Goal: Transaction & Acquisition: Obtain resource

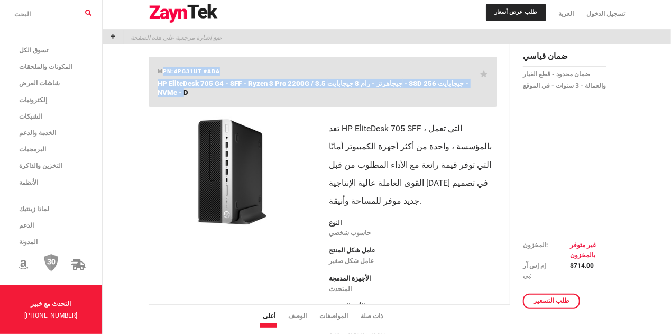
drag, startPoint x: 488, startPoint y: 80, endPoint x: 158, endPoint y: 78, distance: 330.0
click at [158, 78] on div "mpn: 4PG31UT #ABA HP EliteDesk 705 G4 - SFF - Ryzen 3 Pro 2200G / 3.5 جيجاهرتز …" at bounding box center [323, 82] width 349 height 50
click at [286, 57] on div "mpn: 4PG31UT #ABA HP EliteDesk 705 G4 - SFF - Ryzen 3 Pro 2200G / 3.5 جيجاهرتز …" at bounding box center [323, 82] width 349 height 50
drag, startPoint x: 251, startPoint y: 68, endPoint x: 154, endPoint y: 106, distance: 104.0
click at [154, 106] on div "mpn: 4PG31UT #ABA HP EliteDesk 705 G4 - SFF - Ryzen 3 Pro 2200G / 3.5 جيجاهرتز …" at bounding box center [323, 82] width 349 height 50
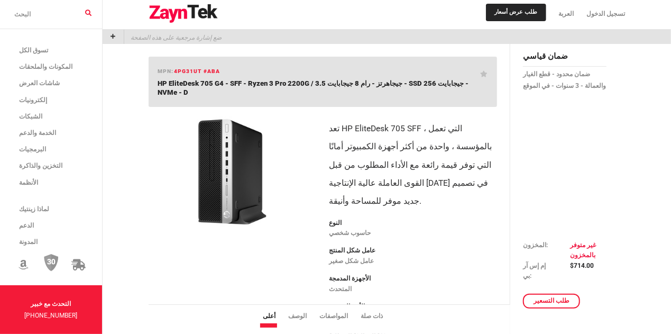
click at [181, 94] on h1 "HP EliteDesk 705 G4 - SFF - Ryzen 3 Pro 2200G / 3.5 جيجاهرتز - رام 8 جيجابايت -…" at bounding box center [319, 88] width 323 height 19
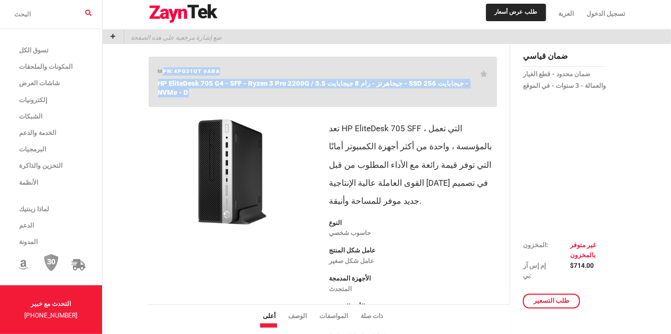
drag, startPoint x: 181, startPoint y: 94, endPoint x: 162, endPoint y: 63, distance: 36.4
click at [162, 63] on div "mpn: 4PG31UT #ABA HP EliteDesk 705 G4 - SFF - Ryzen 3 Pro 2200G / 3.5 جيجاهرتز …" at bounding box center [323, 82] width 349 height 50
drag, startPoint x: 175, startPoint y: 95, endPoint x: 161, endPoint y: 66, distance: 31.9
click at [161, 66] on div "mpn: 4PG31UT #ABA HP EliteDesk 705 G4 - SFF - Ryzen 3 Pro 2200G / 3.5 جيجاهرتز …" at bounding box center [323, 82] width 349 height 50
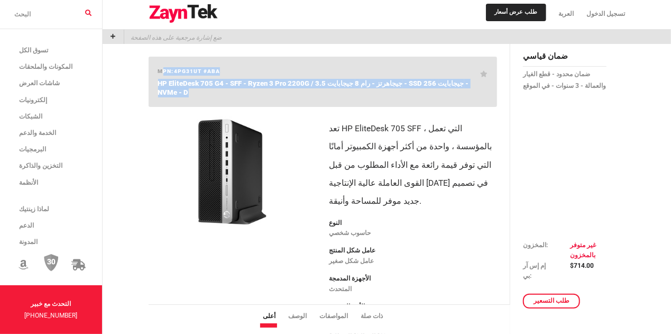
copy div "mpn: 4PG31UT #ABA HP EliteDesk 705 G4 - SFF - Ryzen 3 Pro 2200G / 3.5 جيجاهرتز …"
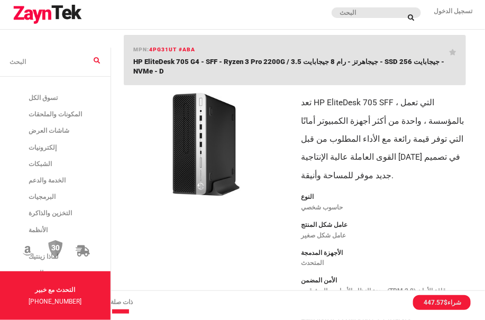
click at [471, 108] on div "Highlights Expansion that extends your investment. Configure the new space-savi…" at bounding box center [384, 228] width 178 height 283
drag, startPoint x: 157, startPoint y: 67, endPoint x: 134, endPoint y: 67, distance: 23.3
click at [134, 67] on h1 "HP EliteDesk 705 G4 - SFF - Ryzen 3 Pro 2200G / 3.5 جيجاهرتز - رام 8 جيجابايت -…" at bounding box center [291, 66] width 316 height 19
click at [154, 69] on h1 "HP EliteDesk 705 G4 - SFF - Ryzen 3 Pro 2200G / 3.5 جيجاهرتز - رام 8 جيجابايت -…" at bounding box center [291, 66] width 316 height 19
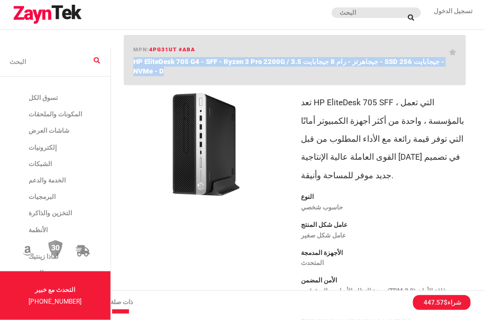
drag, startPoint x: 153, startPoint y: 69, endPoint x: 127, endPoint y: 63, distance: 26.0
click at [127, 63] on div "mpn: 4PG31UT #ABA HP EliteDesk 705 G4 - SFF - Ryzen 3 Pro 2200G / 3.5 جيجاهرتز …" at bounding box center [295, 60] width 342 height 50
copy span "HP EliteDesk 705 G4 - SFF - Ryzen 3 Pro 2200G / 3.5 جيجاهرتز - رام 8 جيجابايت -…"
click at [429, 227] on p "عامل شكل المنتج" at bounding box center [383, 225] width 165 height 12
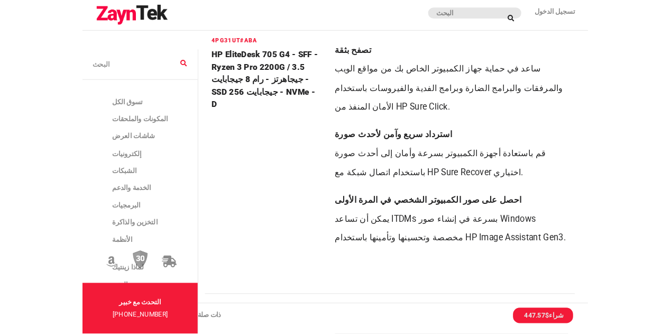
scroll to position [1119, 0]
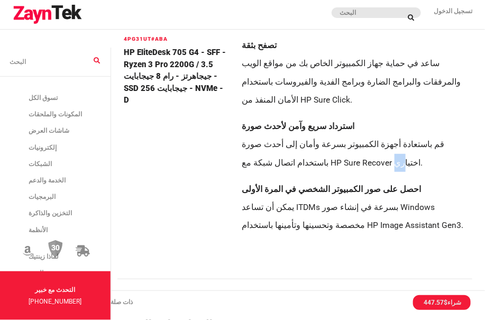
drag, startPoint x: 360, startPoint y: 164, endPoint x: 362, endPoint y: 173, distance: 9.2
click at [362, 172] on li "استرداد سريع وآمن لأحدث صورة قم باستعادة أجهزة الكمبيوتر بسرعة وأمان إلى أحدث ص…" at bounding box center [354, 144] width 224 height 54
drag, startPoint x: 356, startPoint y: 164, endPoint x: 298, endPoint y: 164, distance: 57.6
click at [298, 164] on li "استرداد سريع وآمن لأحدث صورة قم باستعادة أجهزة الكمبيوتر بسرعة وأمان إلى أحدث ص…" at bounding box center [354, 144] width 224 height 54
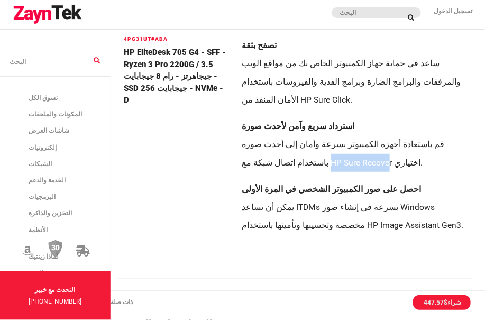
copy li "HP Sure Recove"
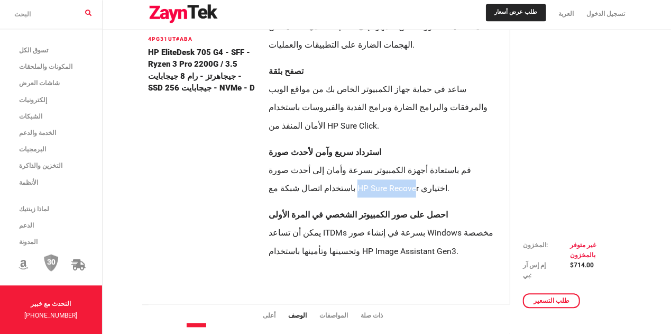
scroll to position [1181, 0]
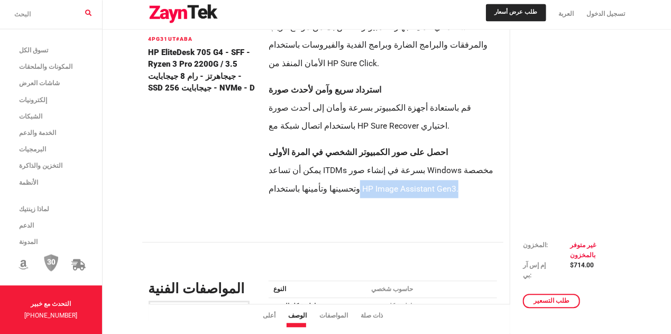
drag, startPoint x: 470, startPoint y: 192, endPoint x: 363, endPoint y: 192, distance: 107.3
click at [363, 192] on li "احصل على صور الكمبيوتر الشخصي في المرة الأولى يمكن أن تساعد ITDMs بسرعة في إنشا…" at bounding box center [383, 170] width 228 height 54
copy li "HP Image Assistant Gen3."
click at [528, 137] on div "ضمان قياسي ضمان محدود - قطع الغيار والعمالة - 3 سنوات - في الموقع" at bounding box center [564, 190] width 83 height 2643
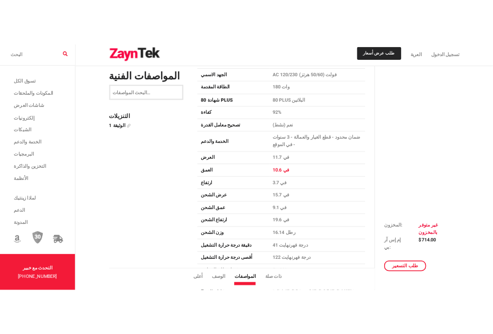
scroll to position [2363, 0]
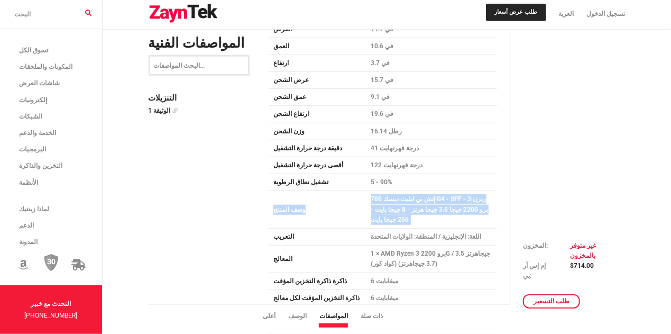
drag, startPoint x: 366, startPoint y: 225, endPoint x: 374, endPoint y: 228, distance: 8.1
click at [374, 228] on tr "وصف المنتج إتش بي ايليت ديسك 705 G4 - SFF - ريزن 3 برو 2200 جيجا 3.5 جيجا هرتز …" at bounding box center [383, 210] width 228 height 38
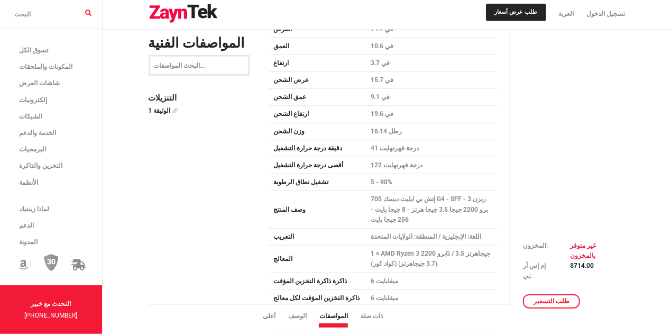
click at [338, 214] on td "وصف المنتج" at bounding box center [317, 210] width 97 height 38
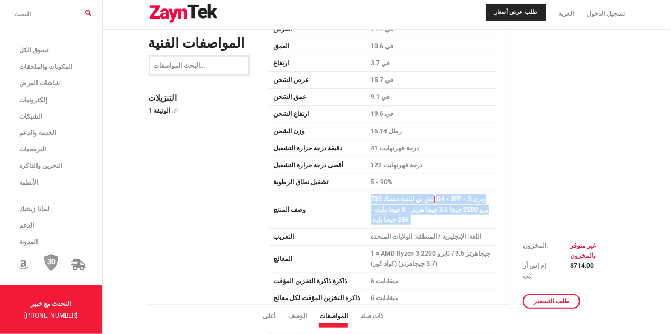
drag, startPoint x: 370, startPoint y: 221, endPoint x: 438, endPoint y: 206, distance: 70.2
click at [438, 206] on td "إتش بي ايليت ديسك 705 G4 - SFF - ريزن 3 برو 2200 جيجا 3.5 جيجا هرتز - 8 جيجا با…" at bounding box center [431, 210] width 131 height 38
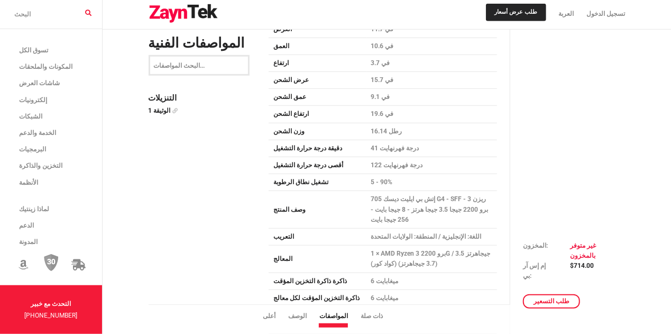
click at [355, 225] on td "وصف المنتج" at bounding box center [317, 210] width 97 height 38
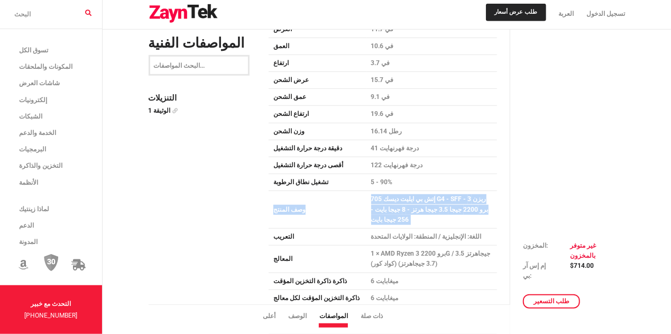
drag, startPoint x: 371, startPoint y: 221, endPoint x: 366, endPoint y: 206, distance: 16.1
click at [366, 206] on tr "وصف المنتج إتش بي ايليت ديسك 705 G4 - SFF - ريزن 3 برو 2200 جيجا 3.5 جيجا هرتز …" at bounding box center [383, 210] width 228 height 38
copy tr "وصف المنتج إتش بي ايليت ديسك 705 G4 - SFF - ريزن 3 برو 2200 جيجا 3.5 جيجا هرتز …"
click at [387, 28] on div "طلب عرض أسعار العربة تسجيل الدخول" at bounding box center [387, 14] width 568 height 29
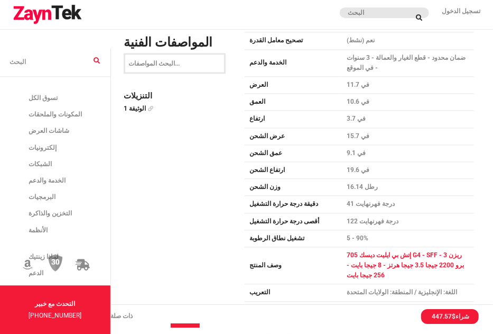
scroll to position [2238, 0]
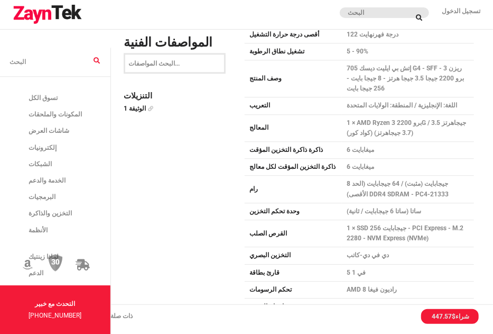
scroll to position [2487, 0]
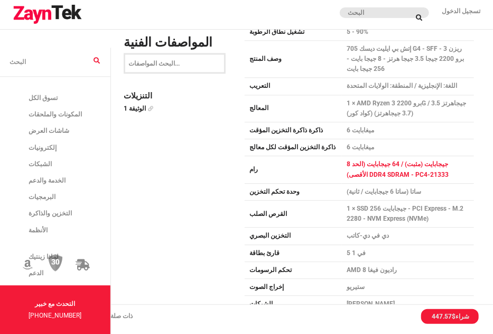
drag, startPoint x: 343, startPoint y: 170, endPoint x: 474, endPoint y: 164, distance: 131.3
click at [474, 164] on td "8 جيجابايت (مثبت) / 64 جيجابايت (الحد الأقصى) DDR4 SDRAM - PC4-21333" at bounding box center [408, 169] width 132 height 27
drag, startPoint x: 438, startPoint y: 169, endPoint x: 344, endPoint y: 166, distance: 94.7
click at [344, 166] on td "8 جيجابايت (مثبت) / 64 جيجابايت (الحد الأقصى) DDR4 SDRAM - PC4-21333" at bounding box center [408, 169] width 132 height 27
drag, startPoint x: 473, startPoint y: 157, endPoint x: 364, endPoint y: 163, distance: 109.1
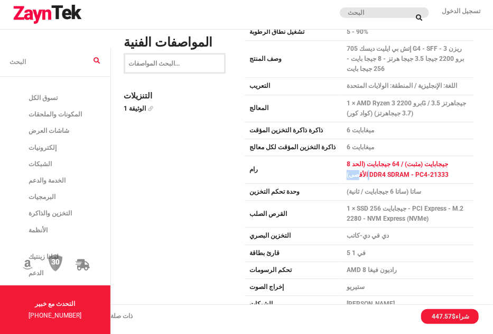
click at [364, 163] on td "8 جيجابايت (مثبت) / 64 جيجابايت (الحد الأقصى) DDR4 SDRAM - PC4-21333" at bounding box center [408, 169] width 132 height 27
drag, startPoint x: 440, startPoint y: 172, endPoint x: 469, endPoint y: 157, distance: 32.4
click at [469, 157] on td "8 جيجابايت (مثبت) / 64 جيجابايت (الحد الأقصى) DDR4 SDRAM - PC4-21333" at bounding box center [408, 169] width 132 height 27
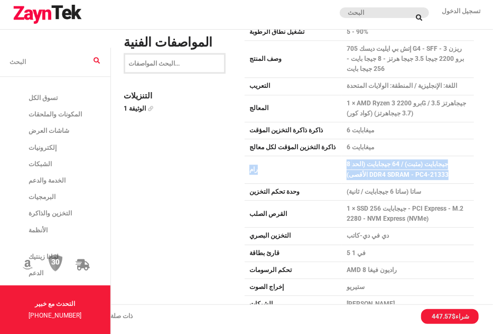
drag, startPoint x: 339, startPoint y: 161, endPoint x: 427, endPoint y: 173, distance: 89.1
click at [427, 173] on tr "رام 8 جيجابايت (مثبت) / 64 جيجابايت (الحد الأقصى) DDR4 SDRAM - PC4-21333" at bounding box center [359, 169] width 229 height 27
copy tr "رام 8 جيجابايت (مثبت) / 64 جيجابايت (الحد الأقصى) DDR4 SDRAM - PC4-21333"
drag, startPoint x: 137, startPoint y: 198, endPoint x: 149, endPoint y: 199, distance: 11.6
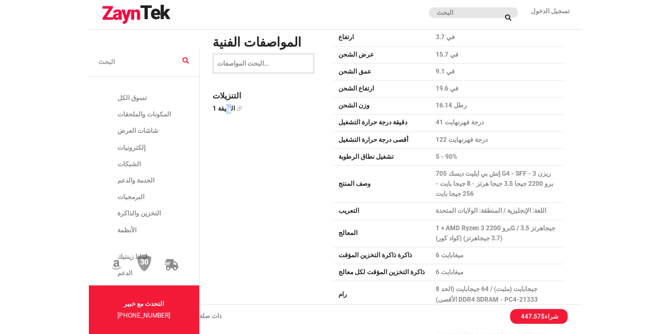
scroll to position [2612, 0]
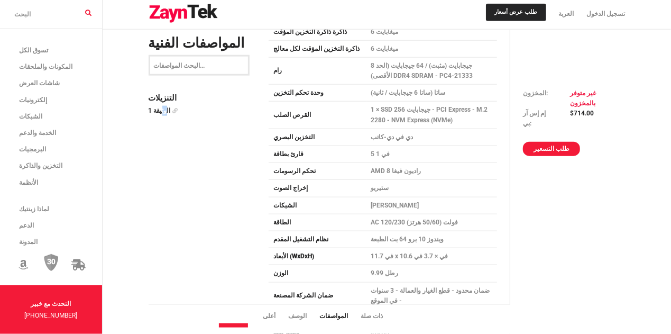
click at [559, 154] on link "طلب التسعير" at bounding box center [551, 149] width 57 height 15
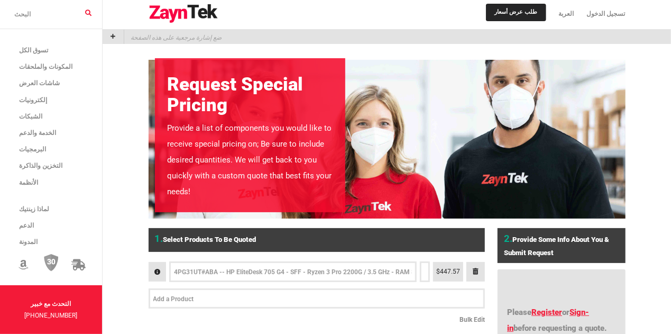
scroll to position [186, 0]
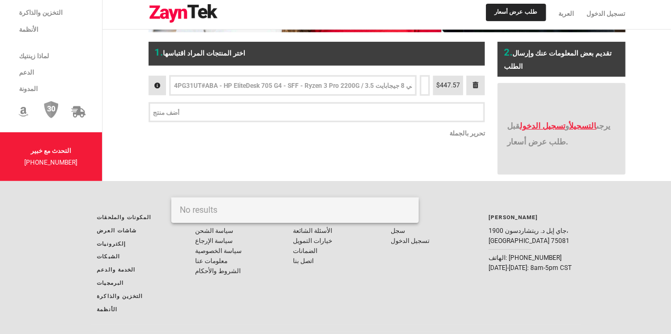
drag, startPoint x: 224, startPoint y: 189, endPoint x: 350, endPoint y: 191, distance: 125.9
click at [350, 91] on input "text" at bounding box center [293, 86] width 238 height 12
drag, startPoint x: 415, startPoint y: 188, endPoint x: 362, endPoint y: 193, distance: 52.6
click at [362, 95] on div at bounding box center [292, 85] width 247 height 20
click at [338, 180] on div "1. اختر المنتجات المراد اقتباسها 1 $447.57 تحرير بالجملة" at bounding box center [320, 107] width 343 height 145
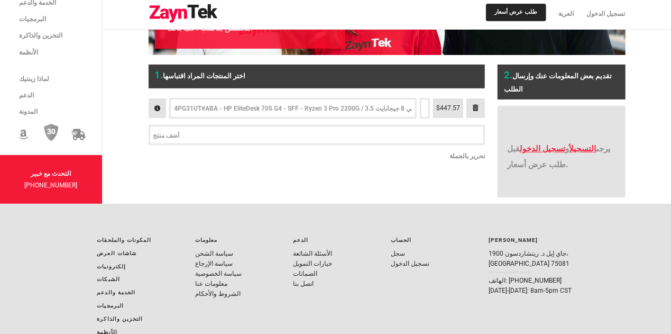
scroll to position [0, 0]
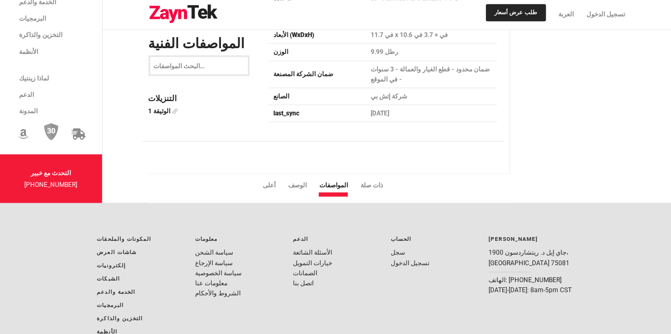
scroll to position [2860, 0]
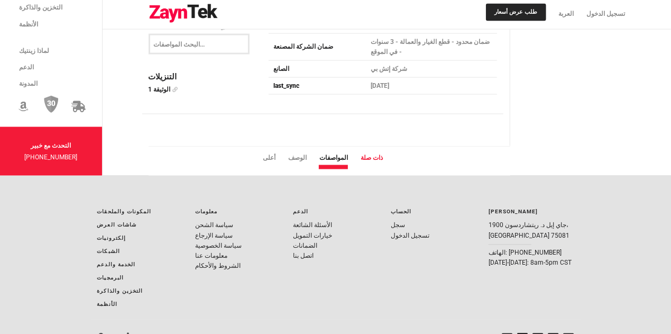
click at [370, 160] on li "ذات صلة" at bounding box center [378, 158] width 35 height 10
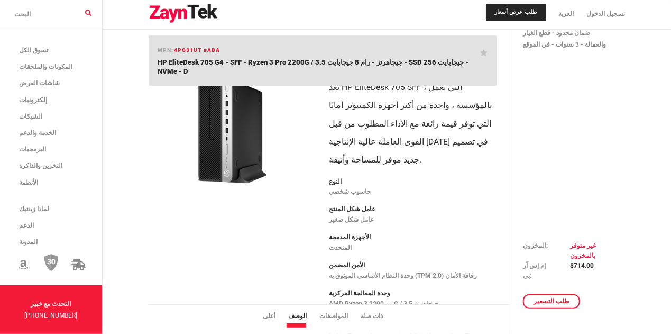
scroll to position [0, 0]
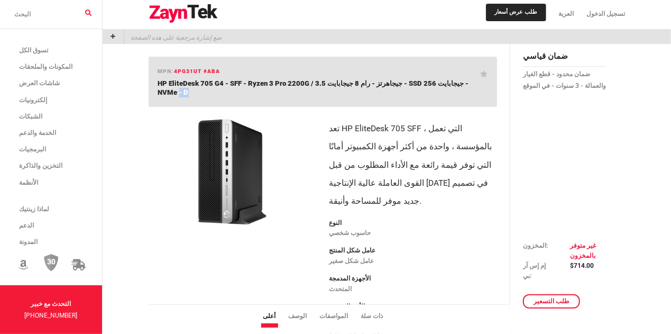
drag, startPoint x: 476, startPoint y: 81, endPoint x: 205, endPoint y: 85, distance: 271.3
click at [176, 86] on span "HP EliteDesk 705 G4 - SFF - Ryzen 3 Pro 2200G / 3.5 جيجاهرتز - رام 8 جيجابايت -…" at bounding box center [313, 87] width 311 height 17
click at [219, 94] on h1 "HP EliteDesk 705 G4 - SFF - Ryzen 3 Pro 2200G / 3.5 جيجاهرتز - رام 8 جيجابايت -…" at bounding box center [319, 88] width 323 height 19
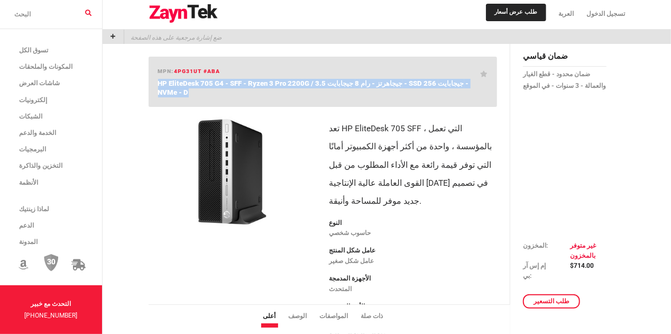
drag, startPoint x: 163, startPoint y: 93, endPoint x: 152, endPoint y: 82, distance: 15.7
click at [152, 82] on div "mpn: 4PG31UT #ABA HP EliteDesk 705 G4 - SFF - Ryzen 3 Pro 2200G / 3.5 جيجاهرتز …" at bounding box center [323, 82] width 349 height 50
copy span "HP EliteDesk 705 G4 - SFF - Ryzen 3 Pro 2200G / 3.5 جيجاهرتز - رام 8 جيجابايت -…"
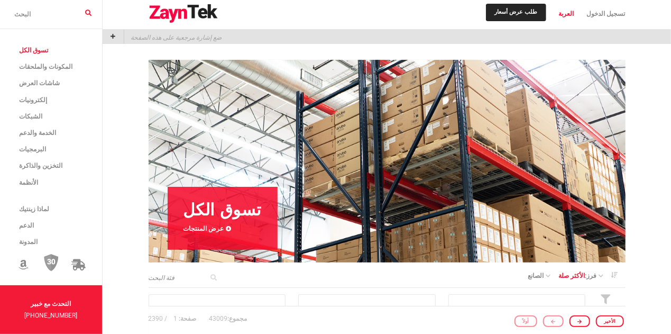
click at [568, 16] on span "العربة" at bounding box center [566, 13] width 15 height 7
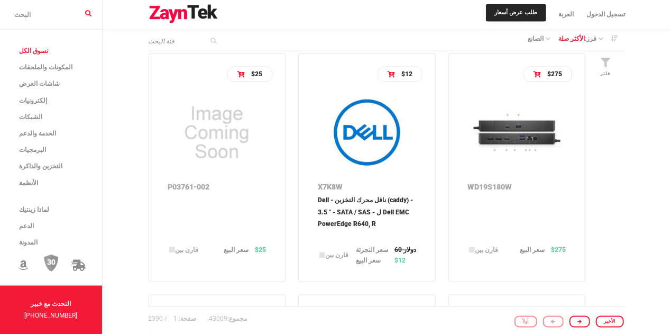
scroll to position [746, 0]
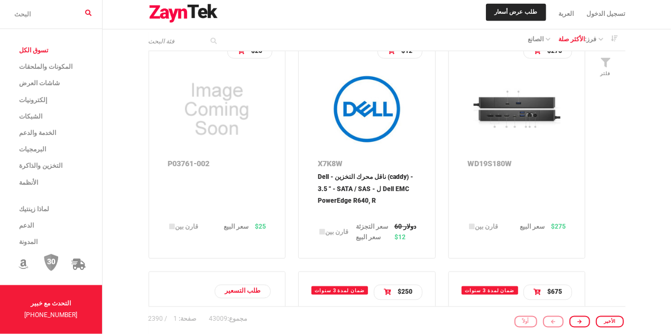
click at [522, 139] on img at bounding box center [517, 109] width 98 height 76
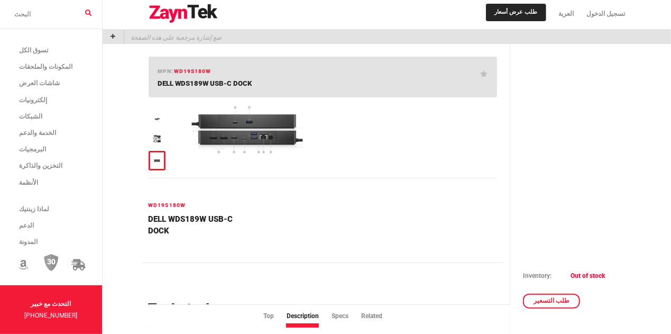
scroll to position [124, 0]
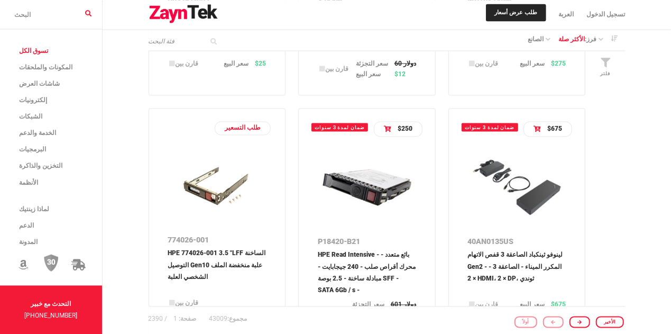
scroll to position [933, 0]
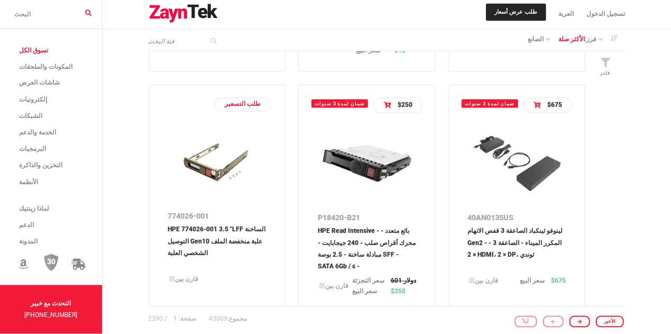
click at [347, 186] on img at bounding box center [367, 164] width 98 height 76
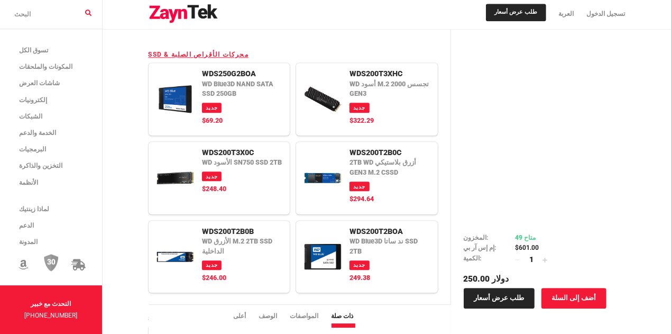
scroll to position [1368, 0]
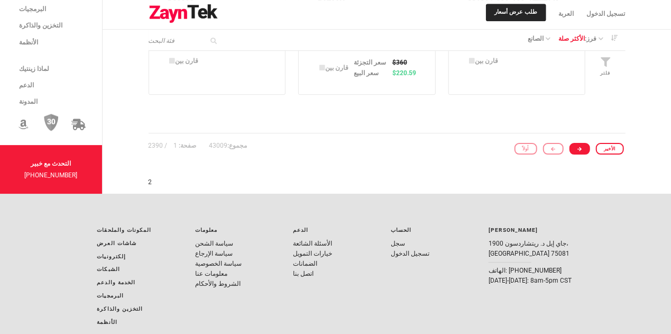
scroll to position [1679, 0]
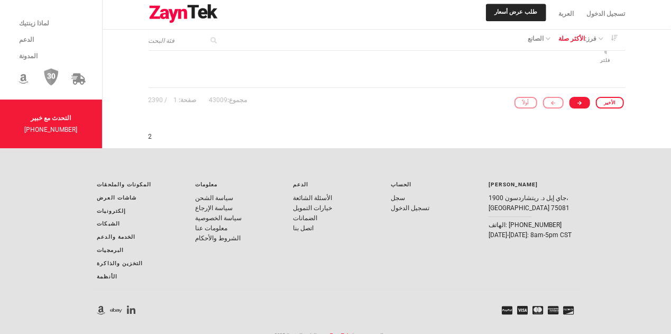
click at [582, 105] on icon at bounding box center [580, 102] width 4 height 5
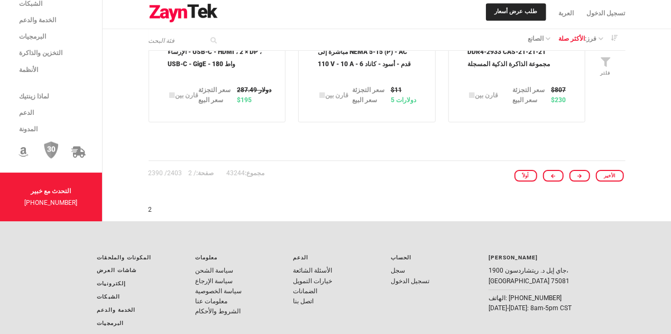
scroll to position [1595, 0]
click at [582, 178] on icon at bounding box center [580, 175] width 4 height 5
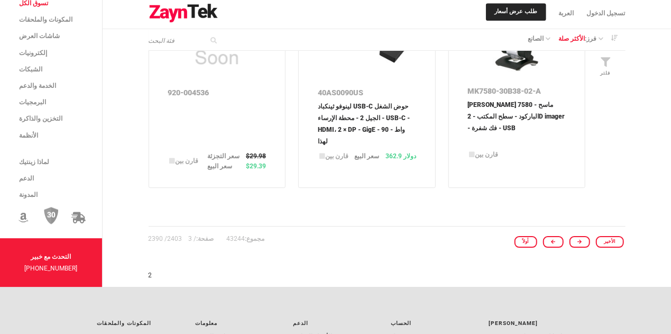
scroll to position [1533, 0]
click at [587, 247] on link at bounding box center [580, 241] width 21 height 12
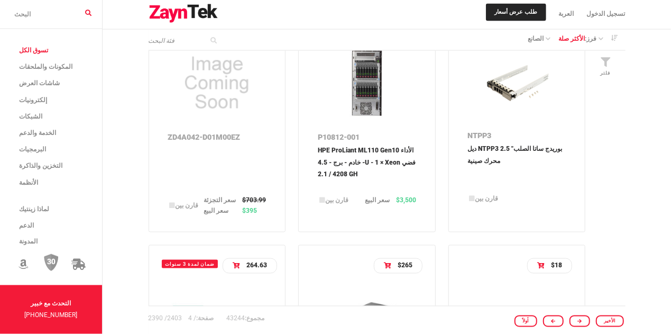
scroll to position [786, 0]
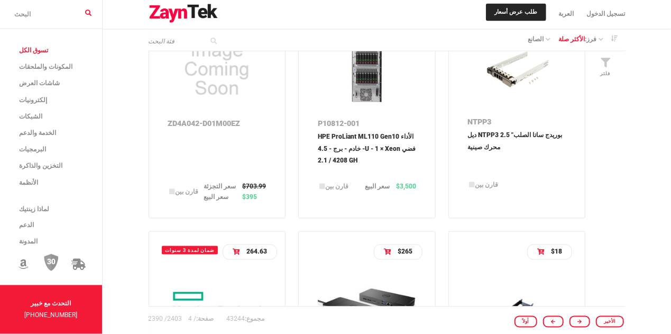
click at [381, 158] on p "HPE ProLiant ML110 Gen10 الأداء - خادم - برج - 4.5U - 1 × Xeon فضي 4208 / 2.1 GH" at bounding box center [367, 153] width 98 height 44
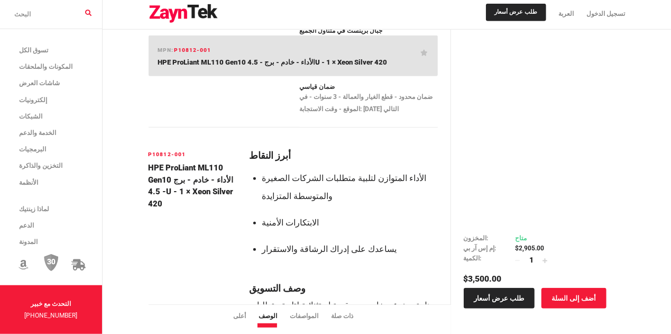
scroll to position [311, 0]
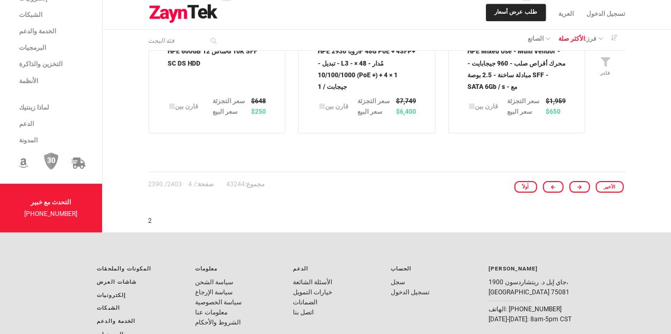
scroll to position [1657, 0]
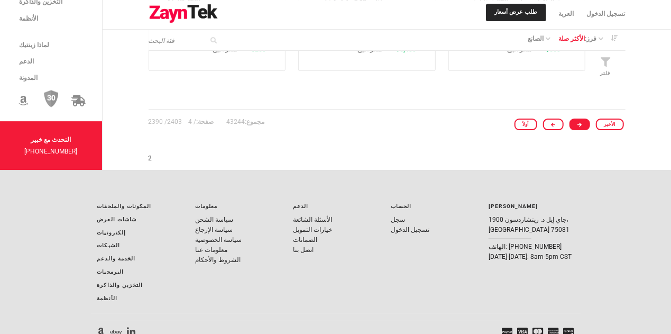
click at [582, 127] on icon at bounding box center [580, 124] width 4 height 5
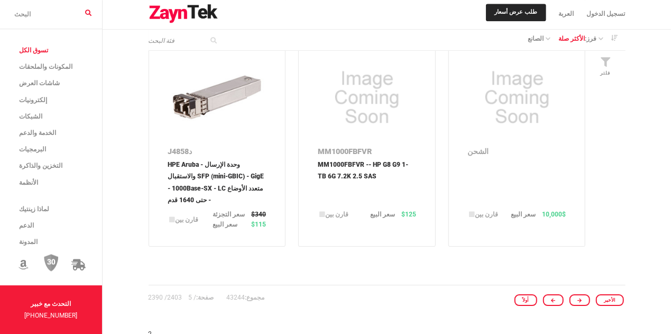
scroll to position [1471, 0]
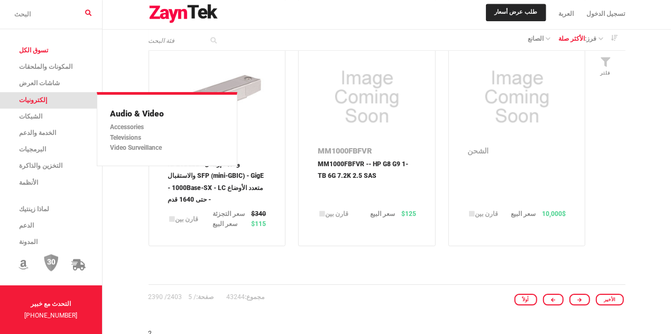
click at [36, 100] on span "إلكترونيات" at bounding box center [33, 99] width 28 height 7
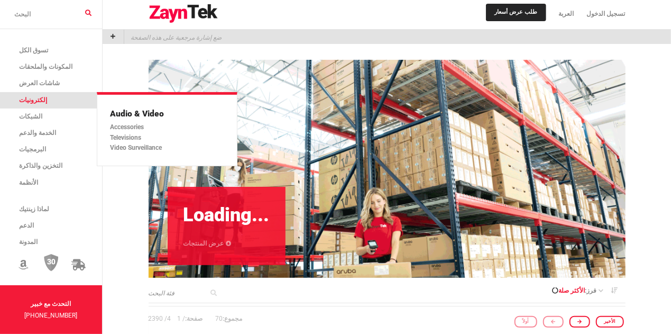
click at [36, 100] on span "إلكترونيات" at bounding box center [33, 99] width 28 height 7
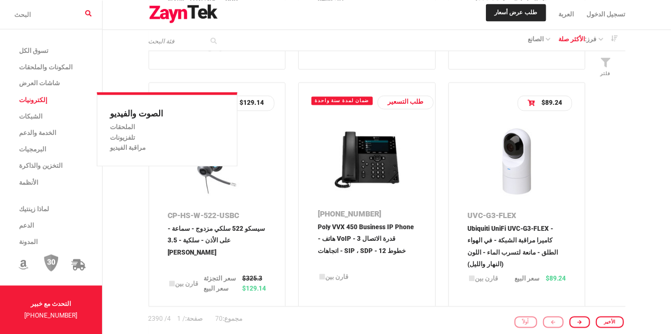
scroll to position [933, 0]
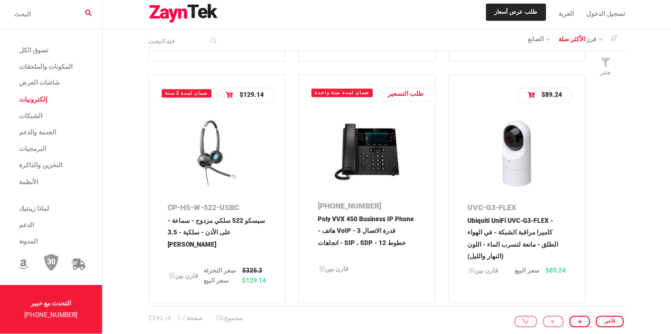
click at [342, 170] on img at bounding box center [367, 152] width 98 height 76
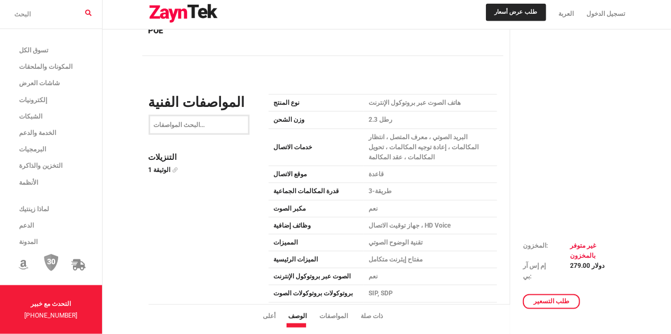
scroll to position [684, 0]
